Goal: Task Accomplishment & Management: Manage account settings

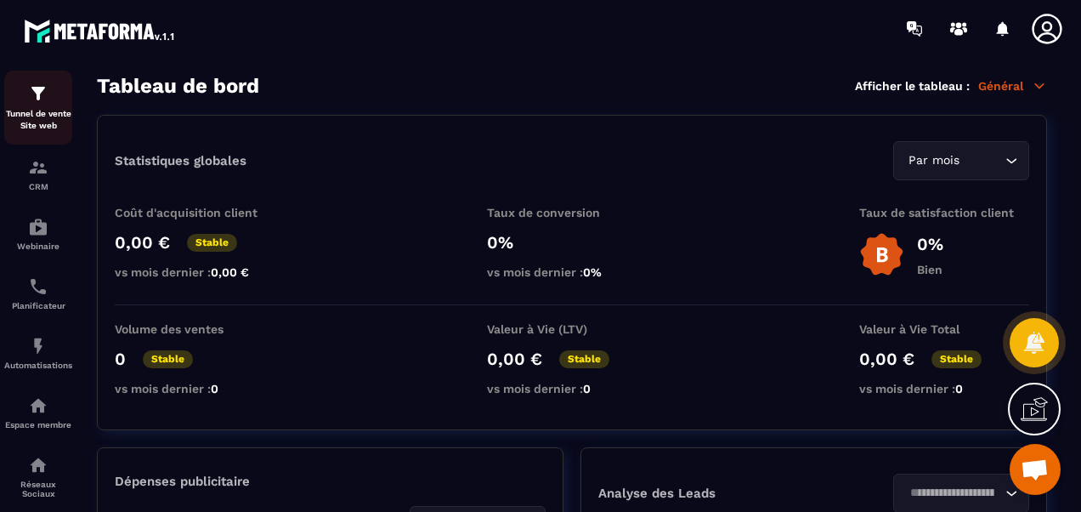
scroll to position [85, 0]
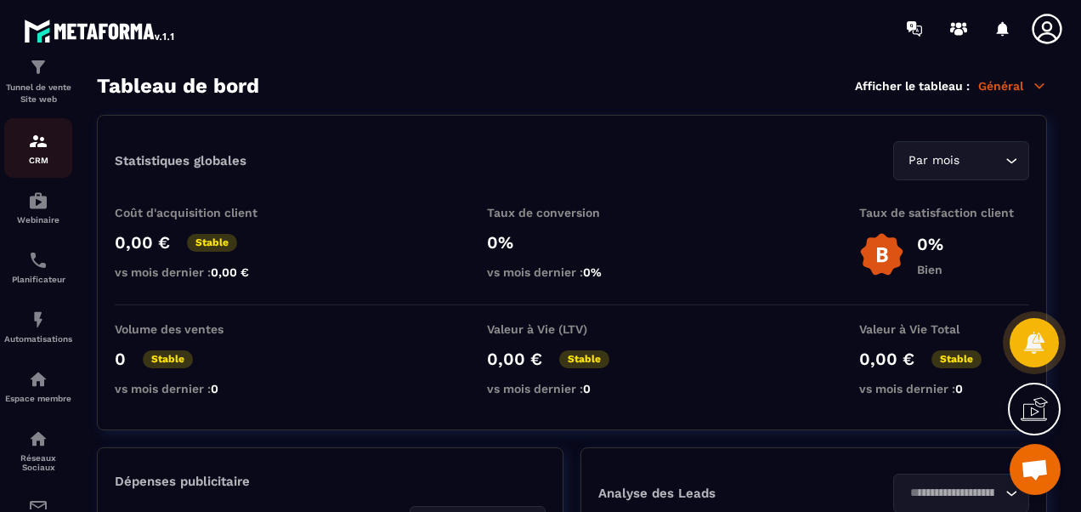
click at [41, 156] on p "CRM" at bounding box center [38, 160] width 68 height 9
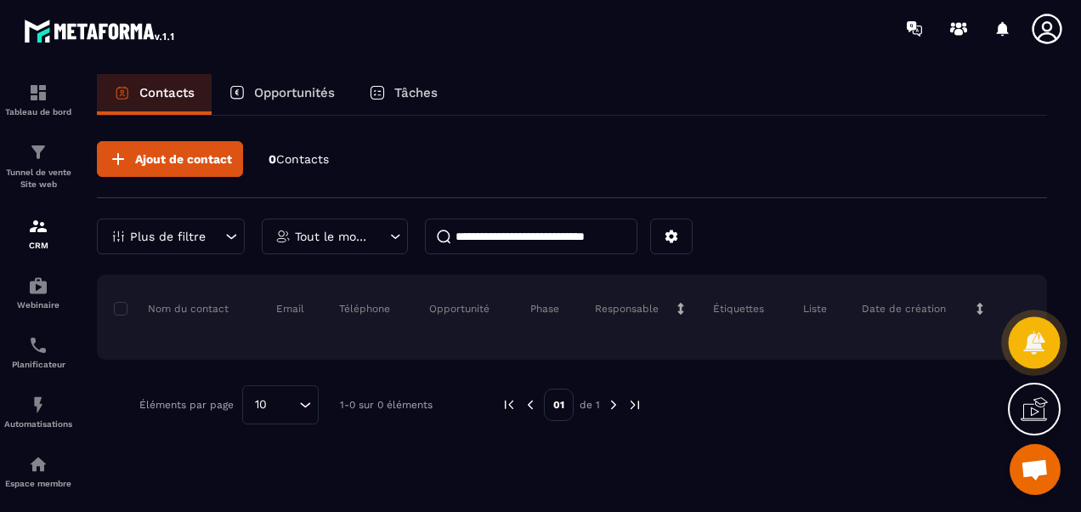
click at [1032, 326] on div at bounding box center [1035, 343] width 52 height 52
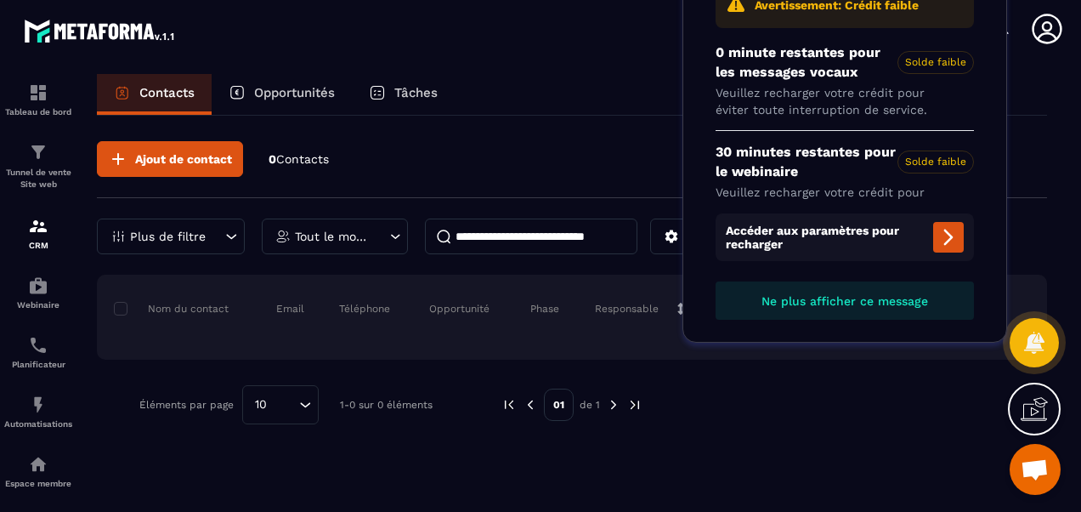
click at [908, 299] on span "Ne plus afficher ce message" at bounding box center [845, 301] width 167 height 14
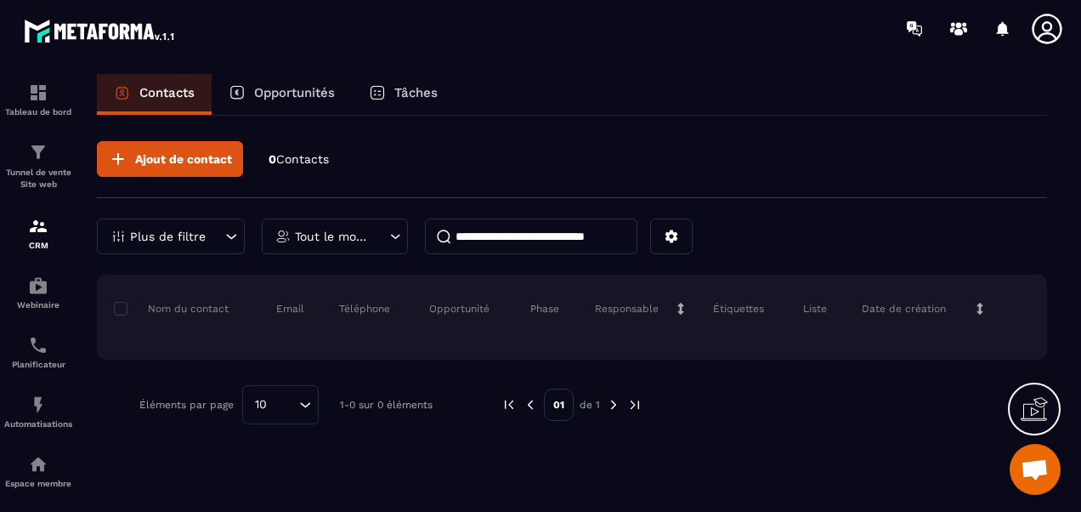
click at [1031, 462] on span "Ouvrir le chat" at bounding box center [1035, 471] width 28 height 24
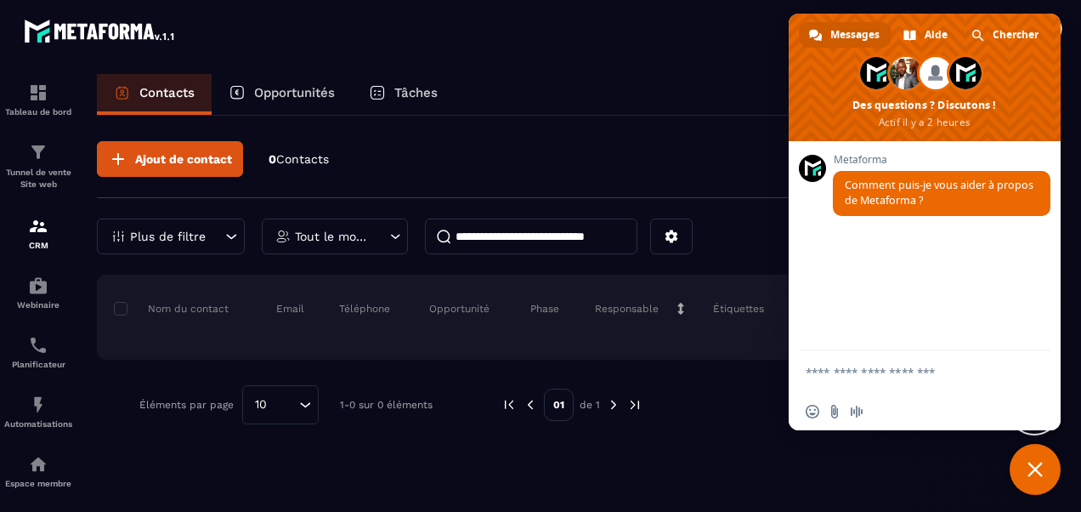
click at [824, 374] on textarea "Entrez votre message..." at bounding box center [906, 372] width 201 height 15
click at [712, 131] on div "Ajout de contact 0 Contacts Plus de filtre Tout le monde Nom du contact Email T…" at bounding box center [572, 283] width 950 height 334
click at [1034, 462] on span "Fermer le chat" at bounding box center [1035, 468] width 15 height 15
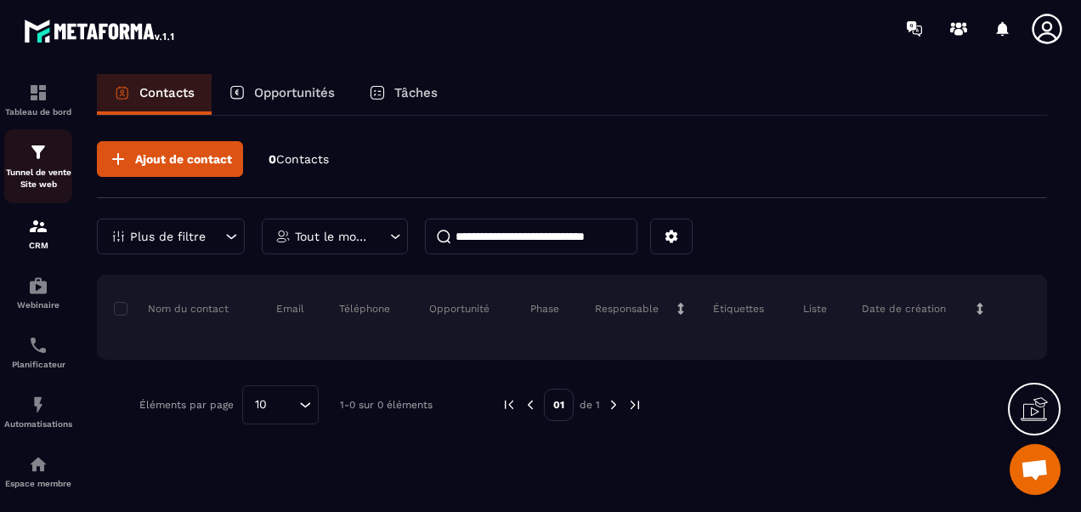
click at [25, 165] on div "Tunnel de vente Site web" at bounding box center [38, 166] width 68 height 48
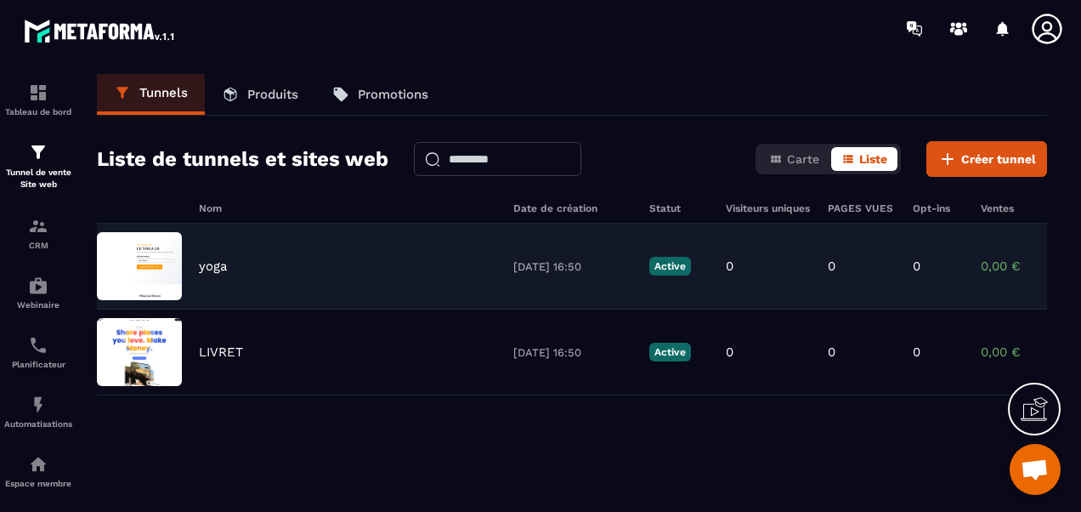
click at [198, 256] on div "yoga [DATE] 16:50 Active 0 0 0 0,00 € 0" at bounding box center [572, 267] width 950 height 86
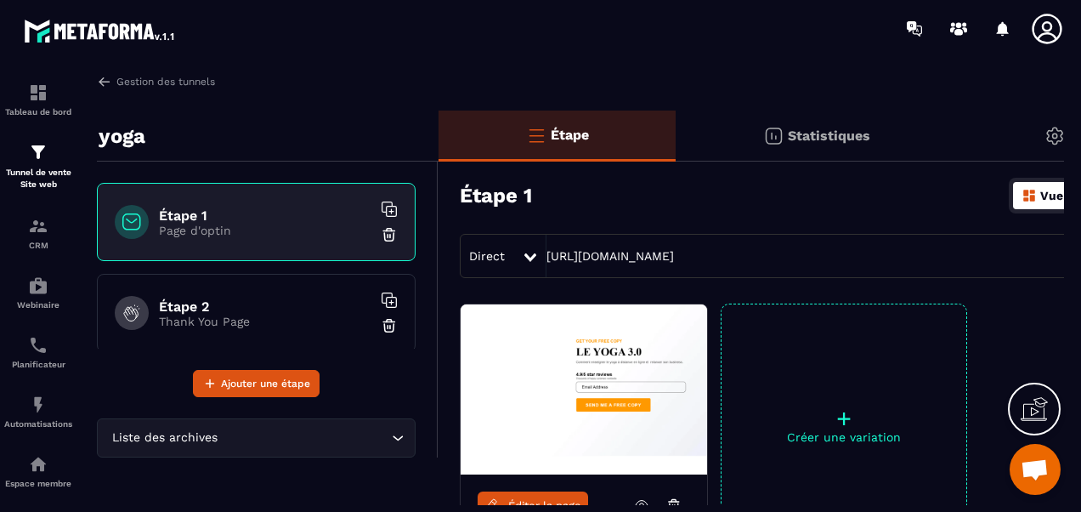
click at [1029, 138] on div "Paramètre" at bounding box center [1091, 135] width 269 height 51
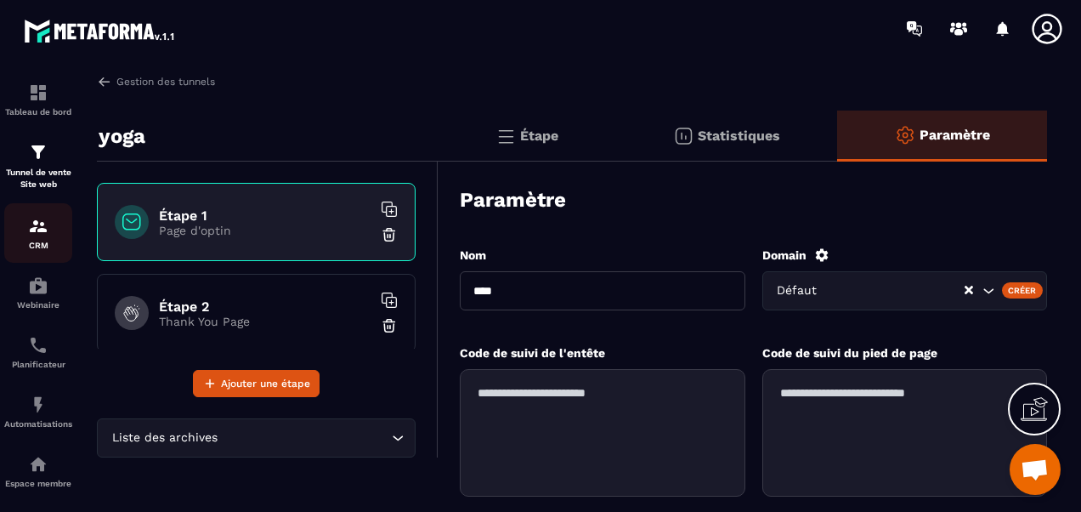
click at [52, 241] on p "CRM" at bounding box center [38, 245] width 68 height 9
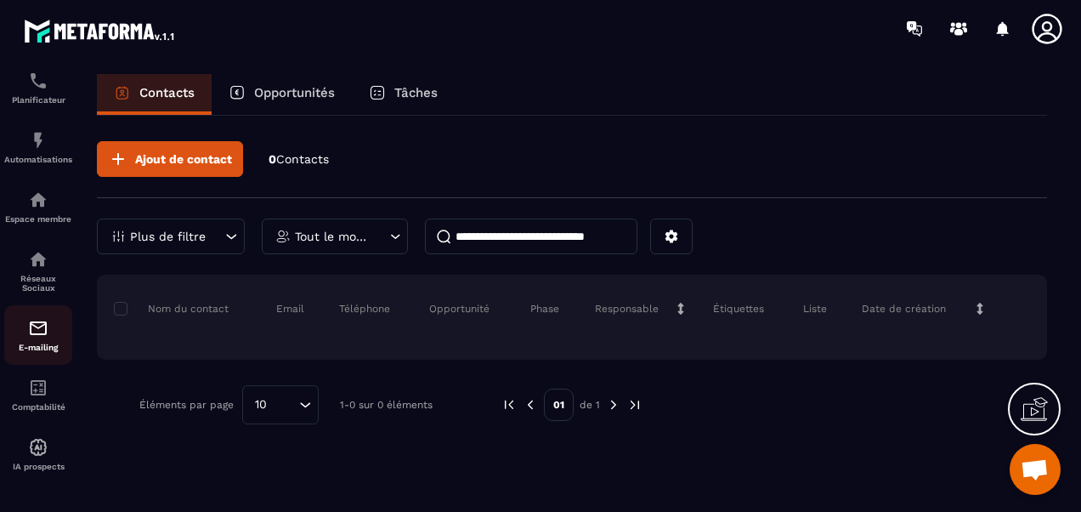
scroll to position [274, 0]
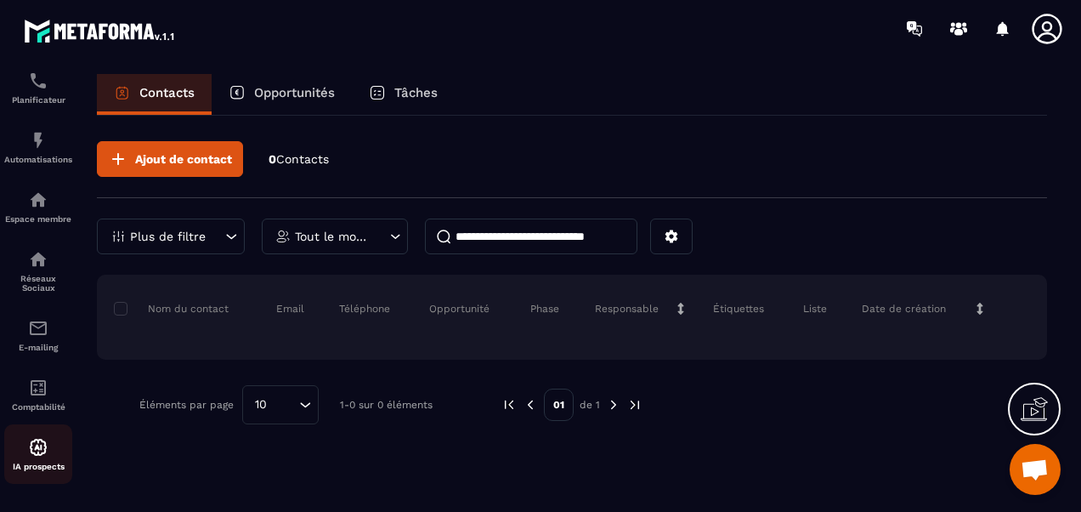
click at [37, 442] on img at bounding box center [38, 447] width 20 height 20
click at [34, 444] on img at bounding box center [38, 447] width 20 height 20
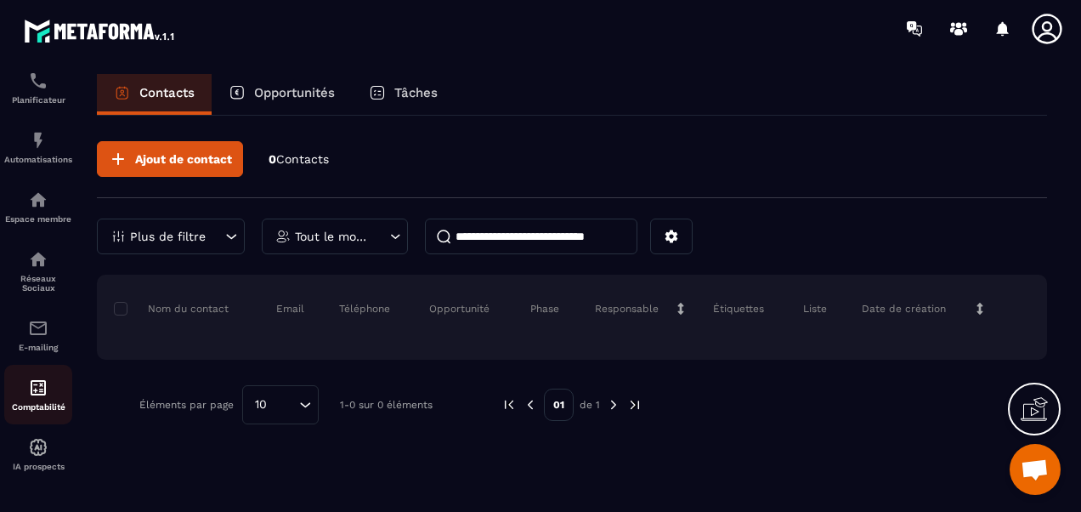
click at [41, 392] on img at bounding box center [38, 387] width 20 height 20
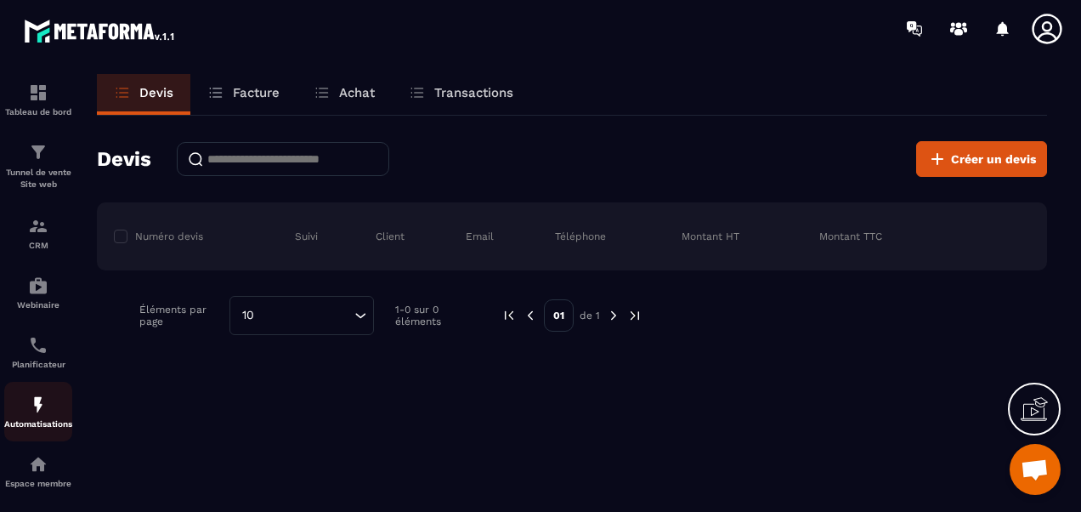
click at [24, 403] on div "Automatisations" at bounding box center [38, 411] width 68 height 34
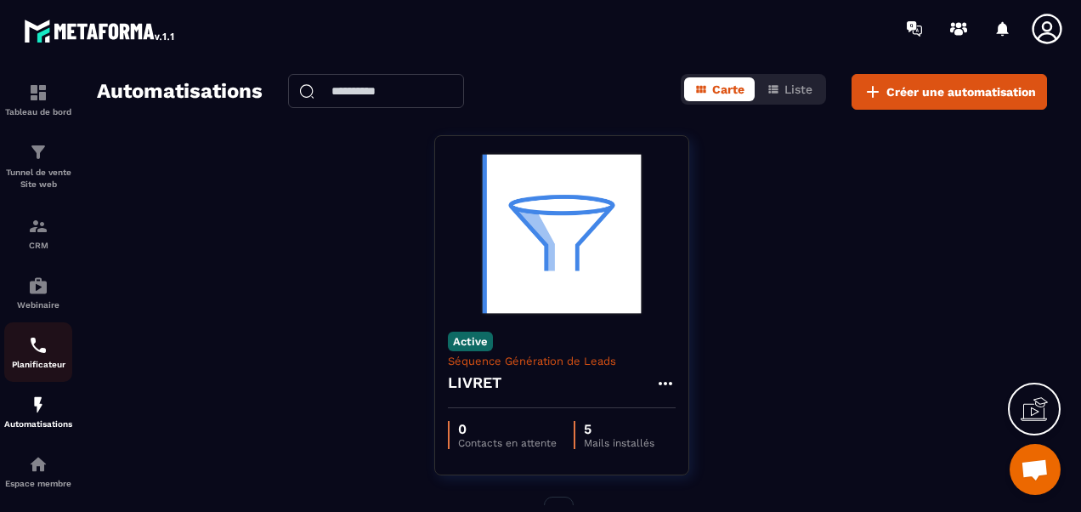
click at [19, 353] on div "Planificateur" at bounding box center [38, 352] width 68 height 34
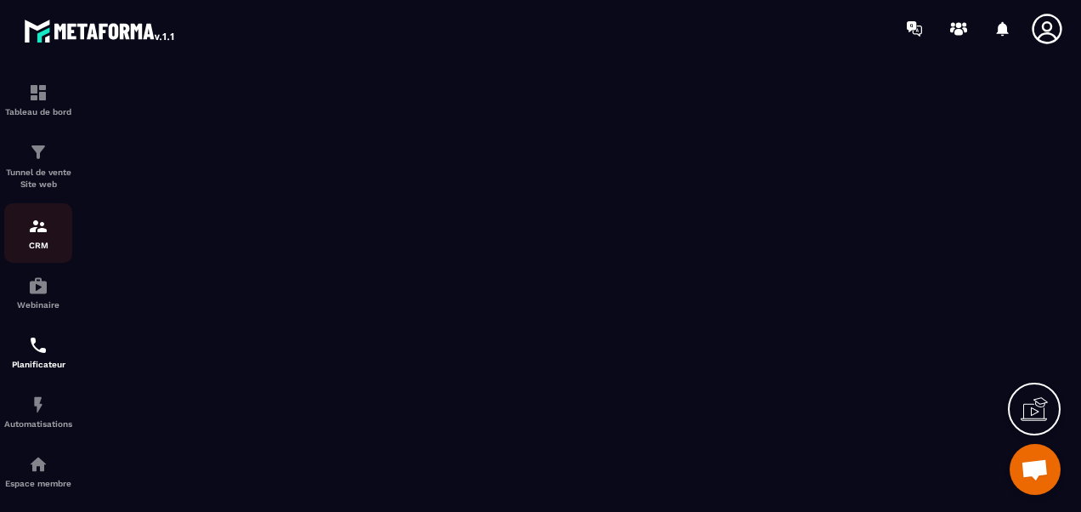
click at [41, 250] on p "CRM" at bounding box center [38, 245] width 68 height 9
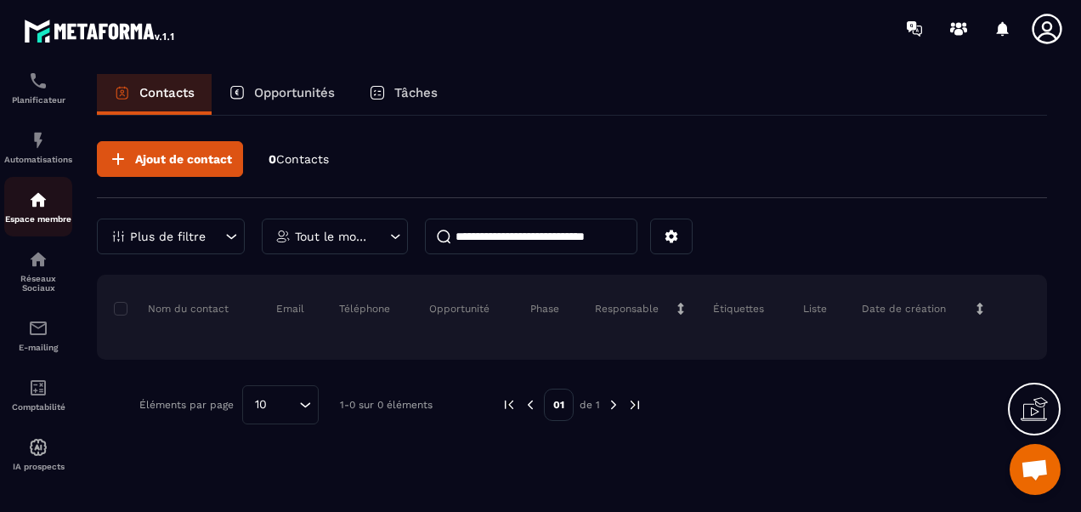
scroll to position [274, 0]
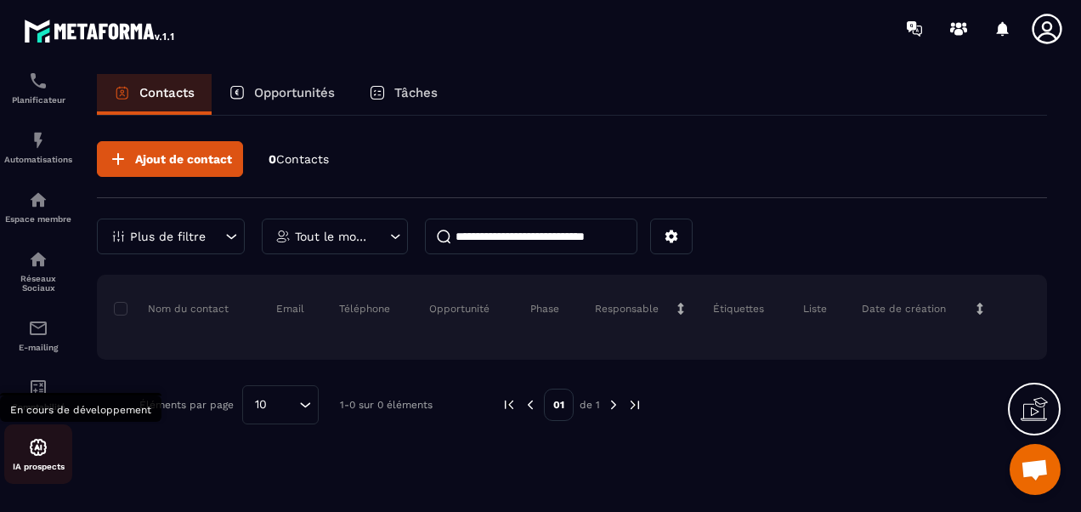
click at [15, 452] on div "IA prospects" at bounding box center [38, 454] width 68 height 34
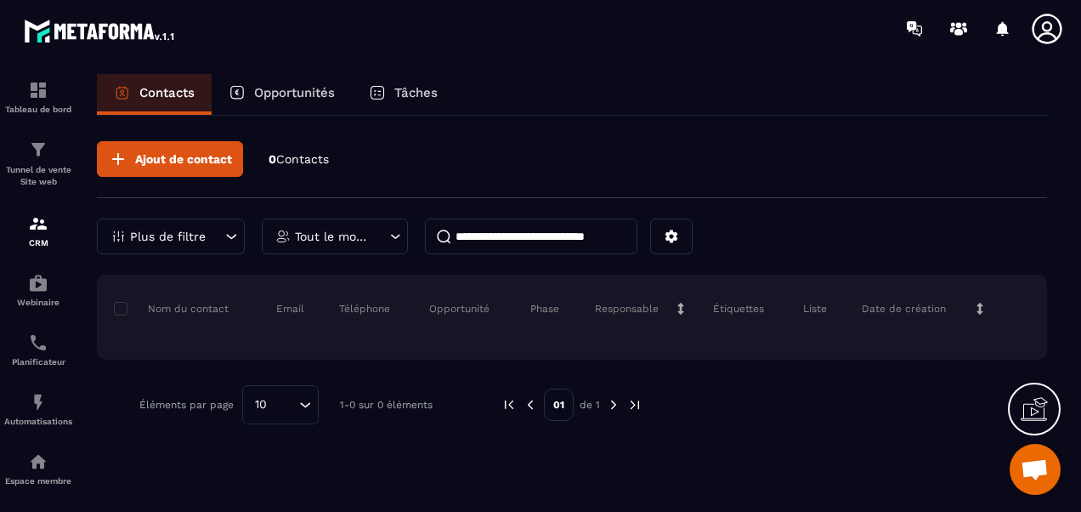
scroll to position [0, 0]
click at [57, 106] on div "Tableau de bord" at bounding box center [38, 99] width 68 height 34
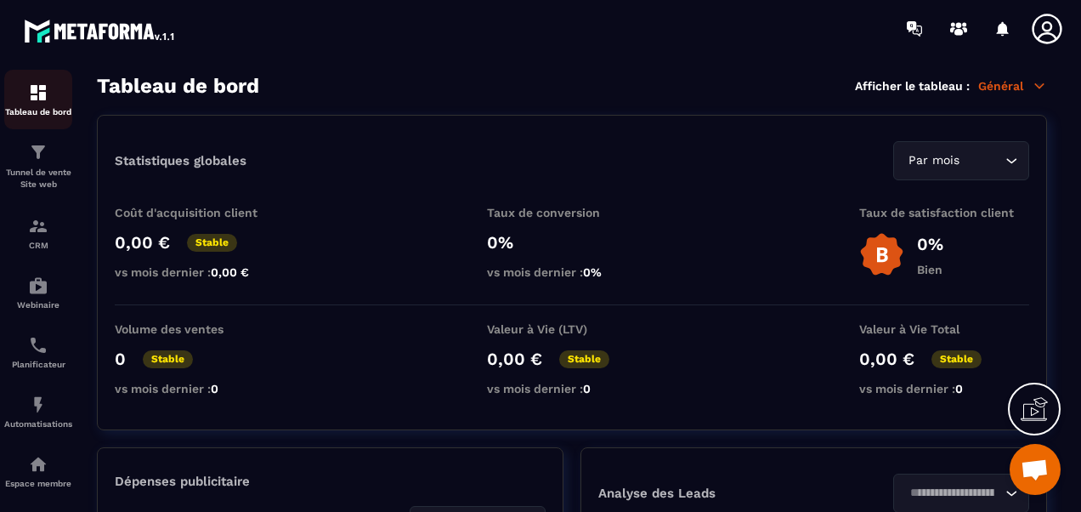
click at [43, 106] on div "Tableau de bord" at bounding box center [38, 99] width 68 height 34
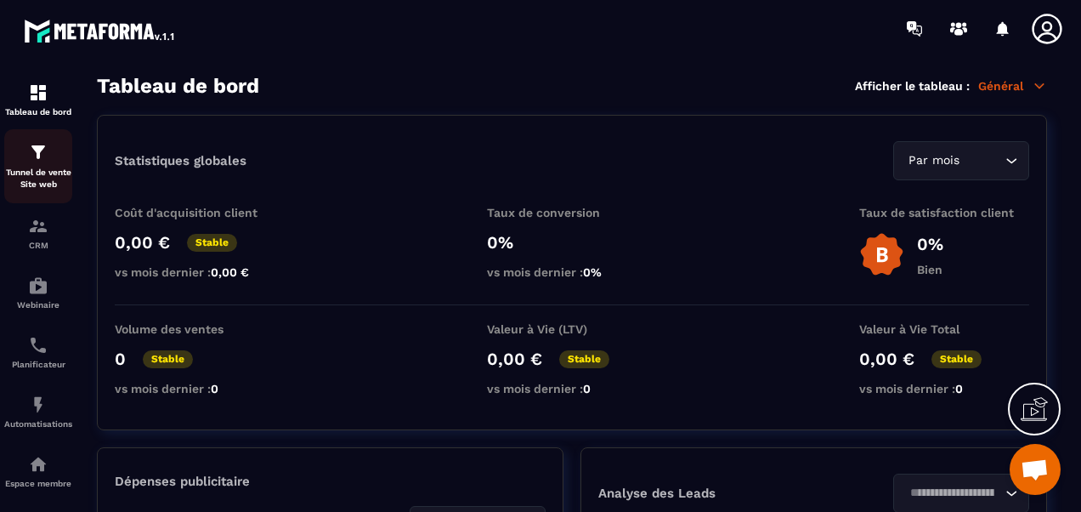
click at [39, 158] on img at bounding box center [38, 152] width 20 height 20
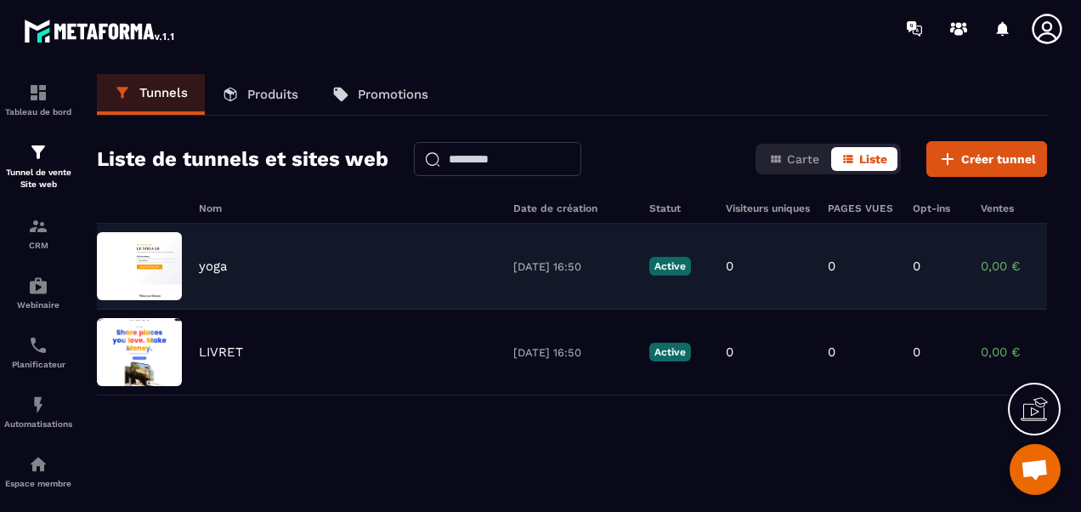
click at [669, 263] on p "Active" at bounding box center [670, 266] width 42 height 19
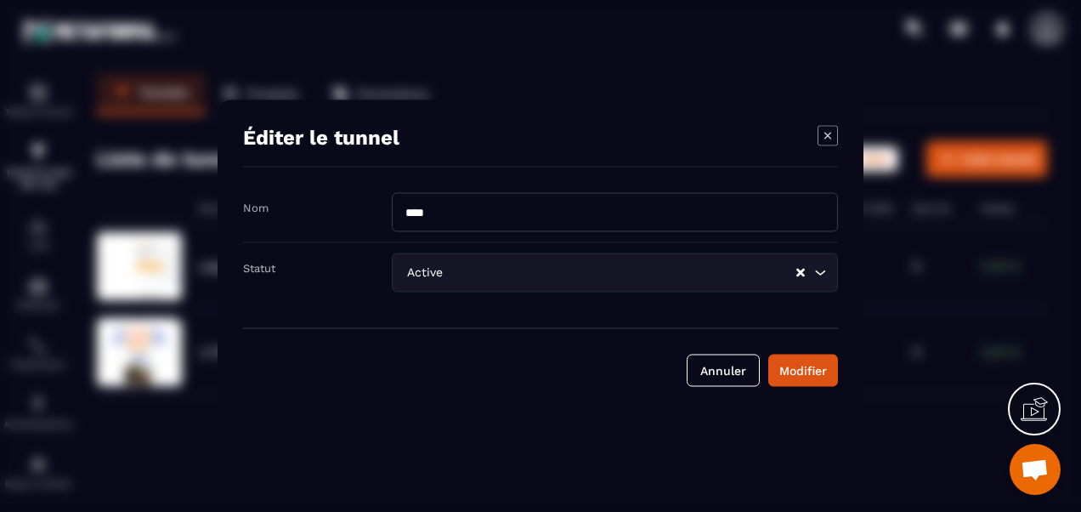
click at [772, 272] on input "Search for option" at bounding box center [620, 272] width 348 height 19
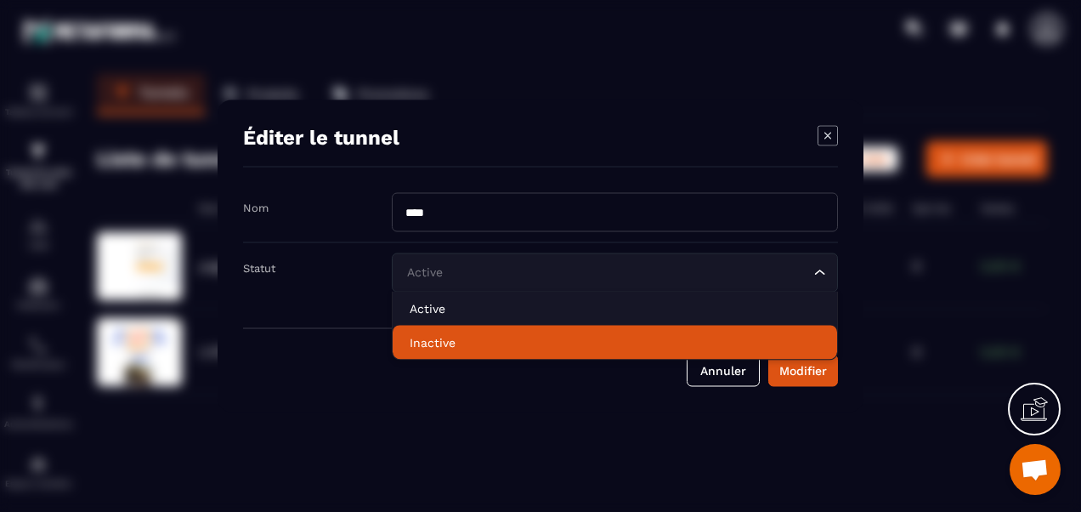
drag, startPoint x: 564, startPoint y: 320, endPoint x: 552, endPoint y: 342, distance: 24.4
click at [552, 342] on ul "Active Inactive" at bounding box center [615, 326] width 446 height 69
click at [552, 342] on p "Inactive" at bounding box center [615, 342] width 411 height 17
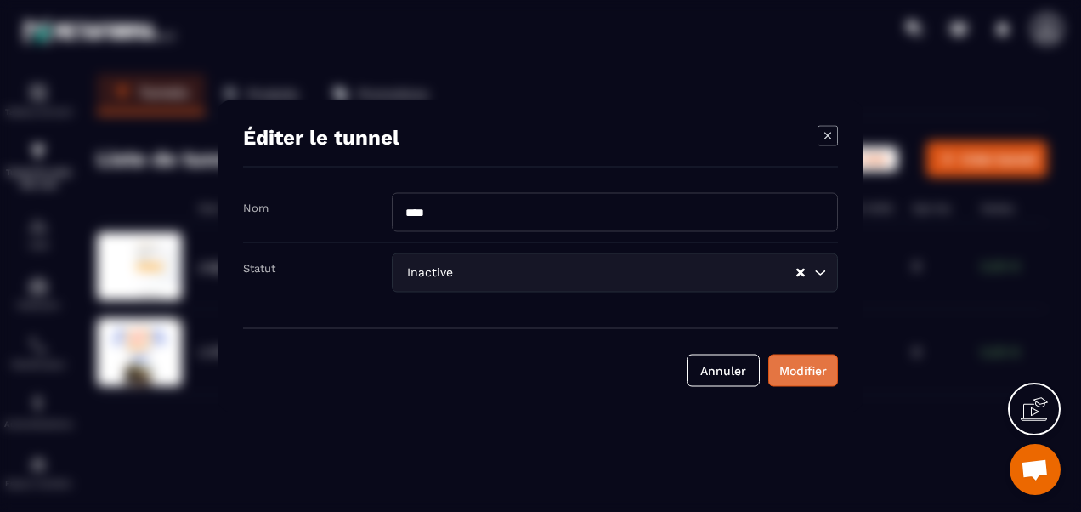
click at [796, 366] on div "Modifier" at bounding box center [803, 370] width 48 height 17
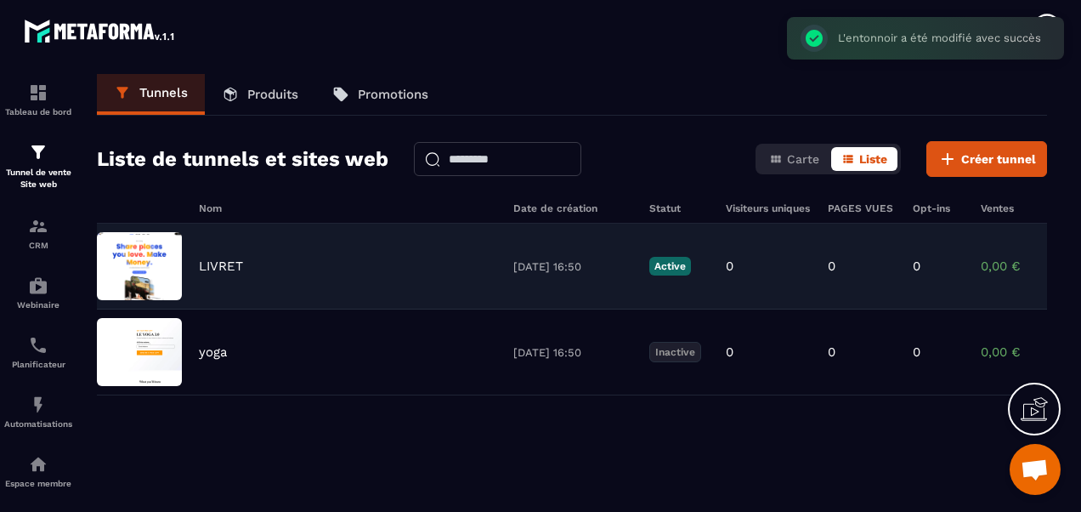
click at [678, 276] on div "LIVRET [DATE] 16:50 Active 0 0 0 0,00 € 0" at bounding box center [572, 267] width 950 height 86
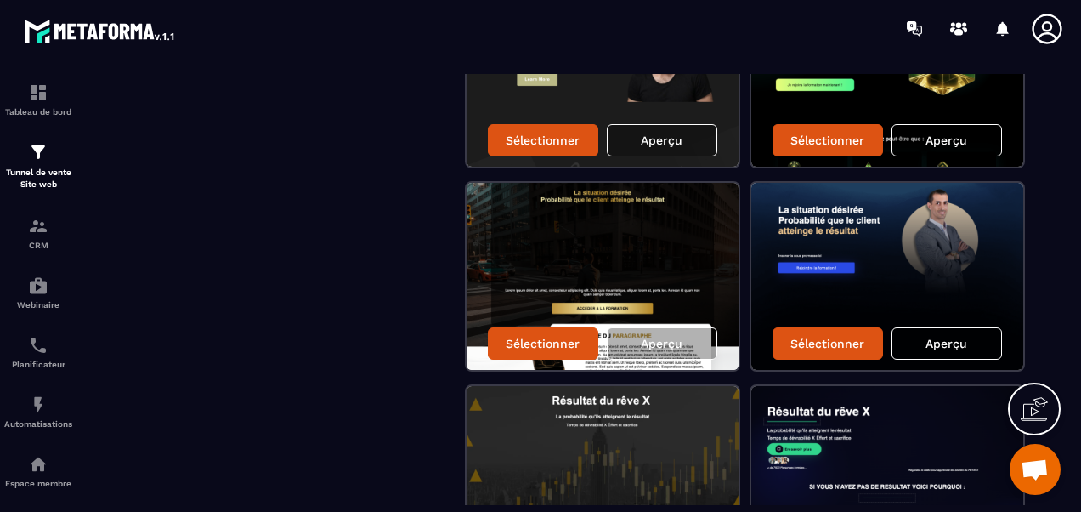
scroll to position [353, 0]
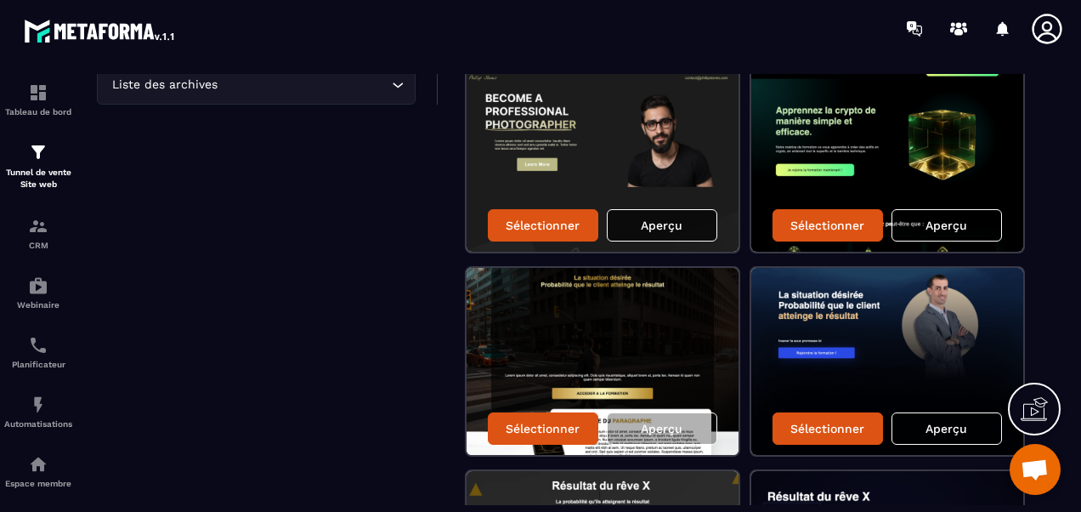
click at [614, 211] on div "Aperçu" at bounding box center [662, 225] width 110 height 32
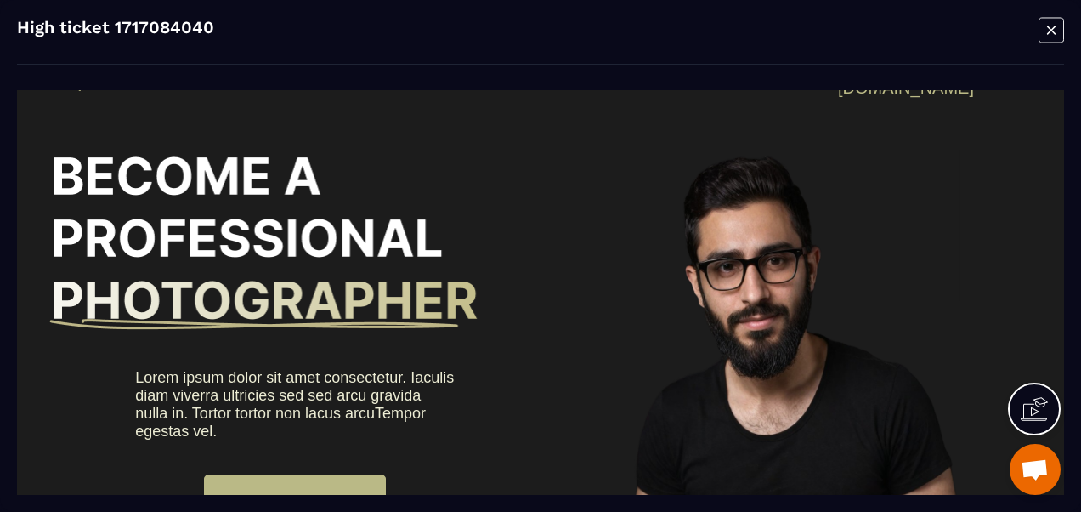
scroll to position [0, 0]
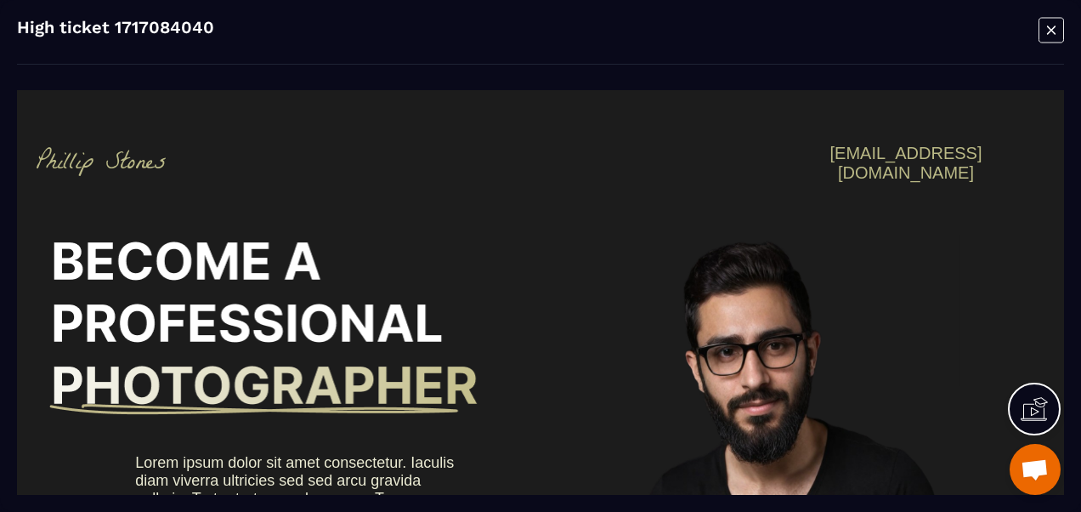
drag, startPoint x: 107, startPoint y: 158, endPoint x: 117, endPoint y: 159, distance: 10.2
click at [109, 159] on img at bounding box center [101, 161] width 129 height 29
click at [1058, 31] on icon "Modal window" at bounding box center [1051, 30] width 25 height 26
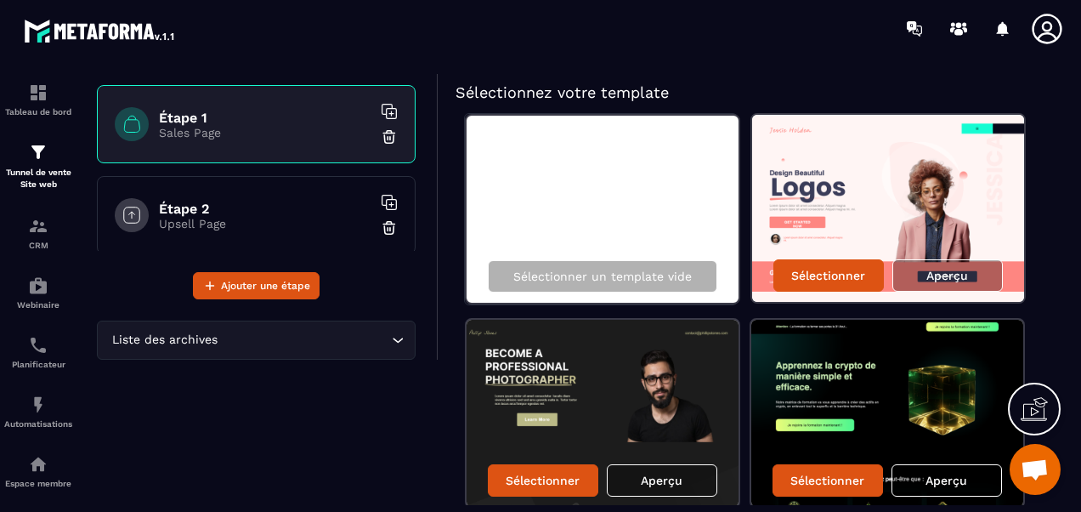
scroll to position [13, 0]
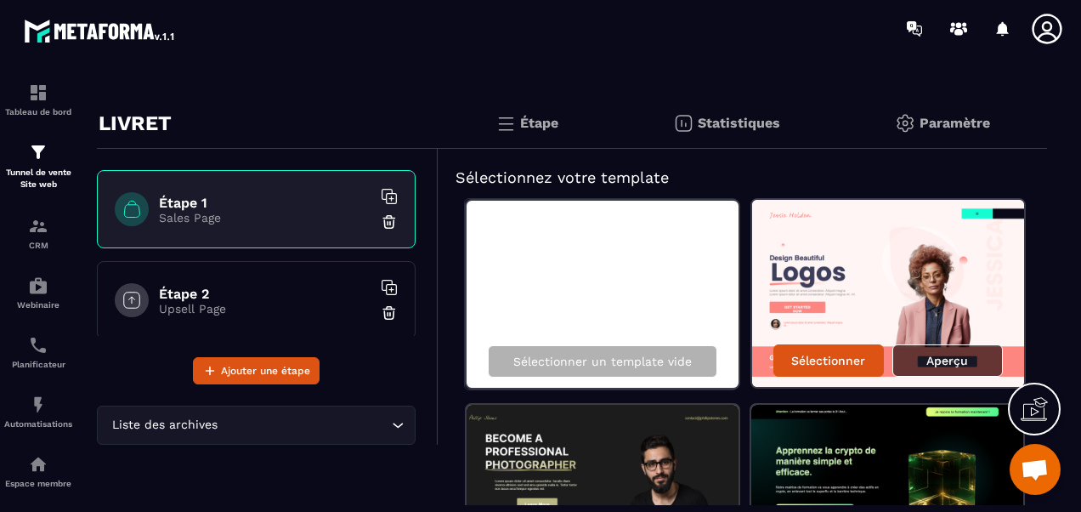
click at [930, 365] on p "Aperçu" at bounding box center [947, 361] width 42 height 14
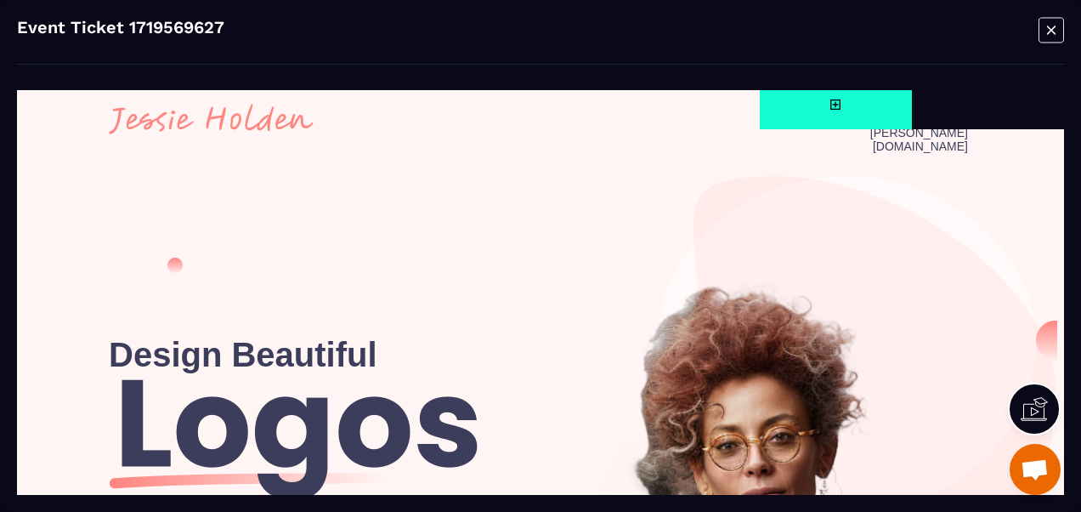
scroll to position [34, 0]
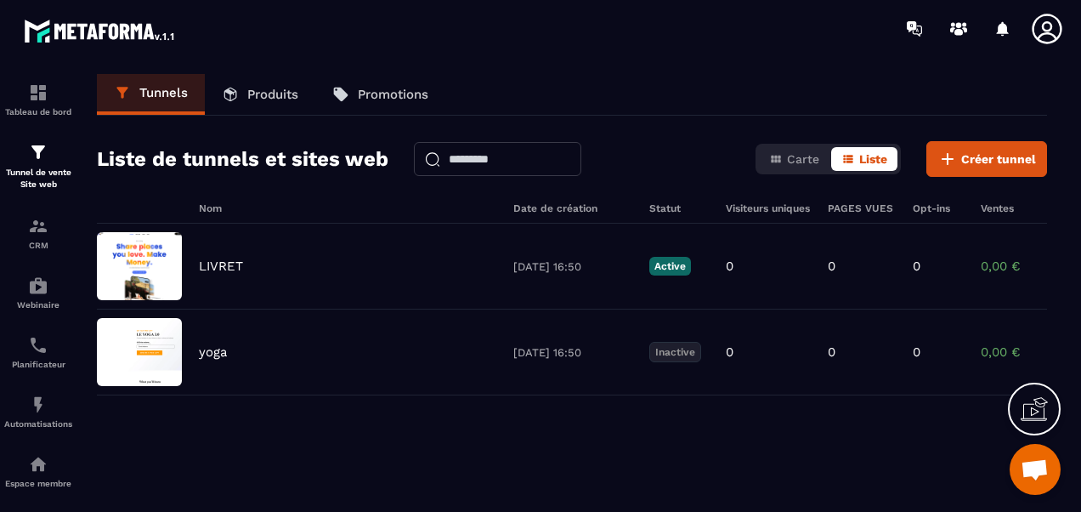
click at [263, 101] on p "Produits" at bounding box center [272, 94] width 51 height 15
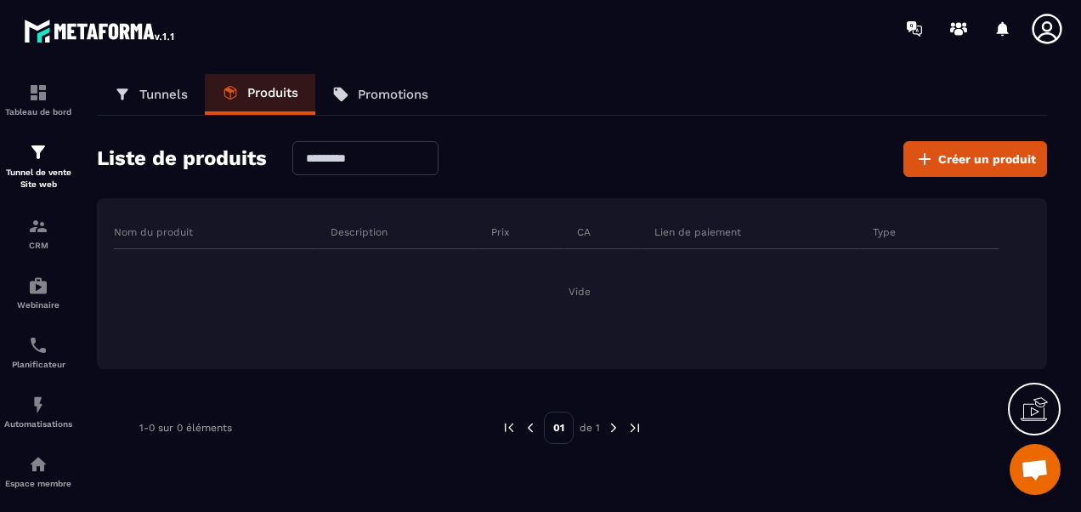
click at [294, 54] on div at bounding box center [640, 28] width 881 height 57
